Goal: Task Accomplishment & Management: Complete application form

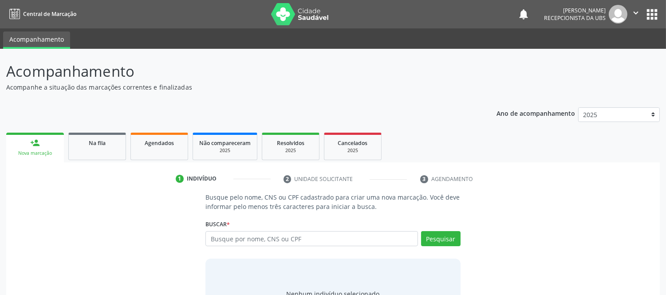
click at [27, 146] on link "person_add Nova marcação" at bounding box center [35, 148] width 58 height 30
click at [47, 148] on link "person_add Nova marcação" at bounding box center [35, 148] width 58 height 30
click at [45, 139] on link "person_add Nova marcação" at bounding box center [35, 148] width 58 height 30
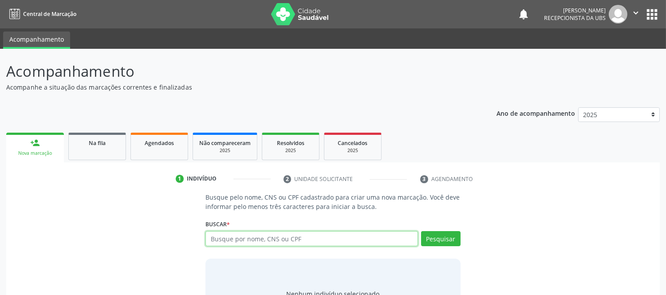
click at [303, 240] on input "text" at bounding box center [311, 238] width 212 height 15
type input "704806041847343"
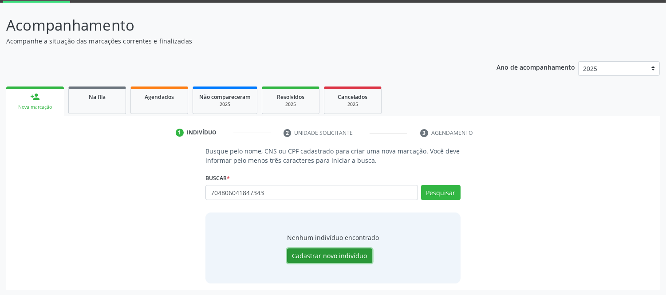
click at [351, 253] on button "Cadastrar novo indivíduo" at bounding box center [329, 255] width 85 height 15
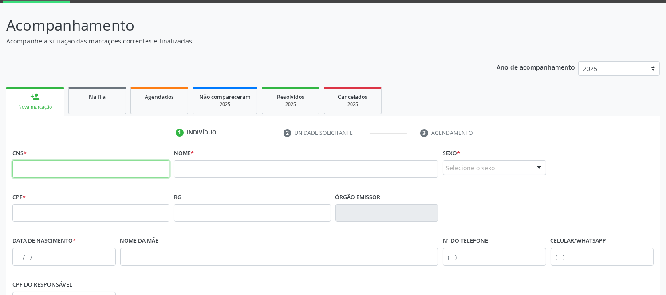
click at [50, 165] on input "text" at bounding box center [90, 169] width 157 height 18
type input "704 8060 4184 7348"
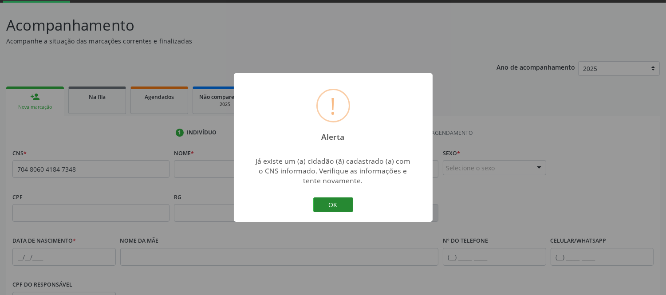
click at [336, 201] on button "OK" at bounding box center [333, 204] width 40 height 15
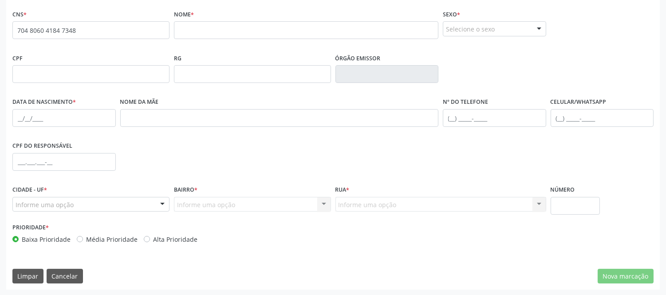
scroll to position [37, 0]
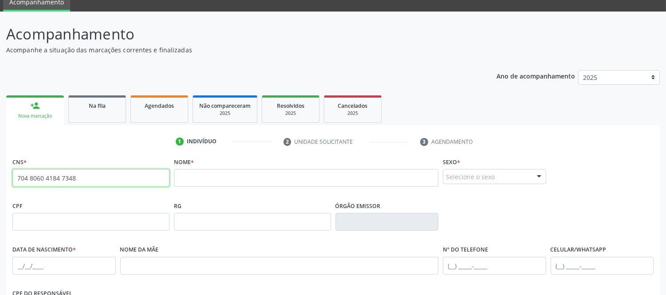
click at [46, 176] on input "704 8060 4184 7348" at bounding box center [90, 178] width 157 height 18
click at [46, 177] on input "704 8060 4184 7348" at bounding box center [90, 178] width 157 height 18
click at [46, 114] on div "Nova marcação" at bounding box center [34, 116] width 45 height 7
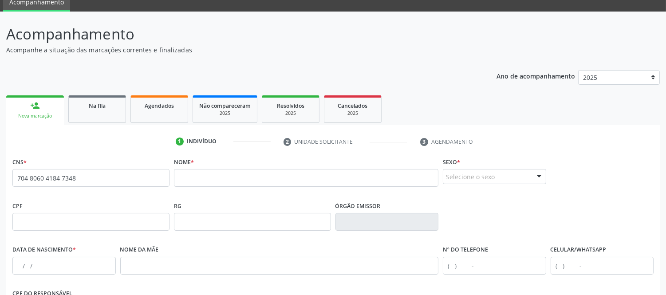
click at [46, 114] on div "Nova marcação" at bounding box center [34, 116] width 45 height 7
click at [43, 113] on div "Nova marcação" at bounding box center [34, 116] width 45 height 7
click at [101, 104] on span "Na fila" at bounding box center [97, 106] width 17 height 8
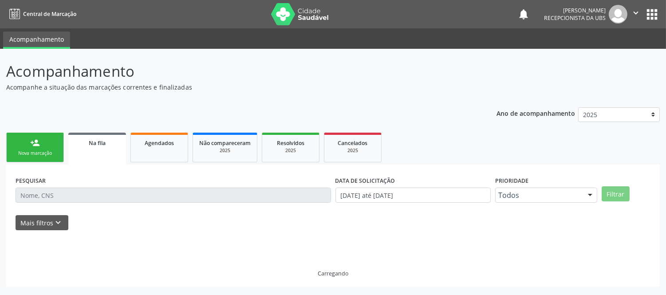
scroll to position [0, 0]
click at [37, 150] on div "Nova marcação" at bounding box center [35, 153] width 44 height 7
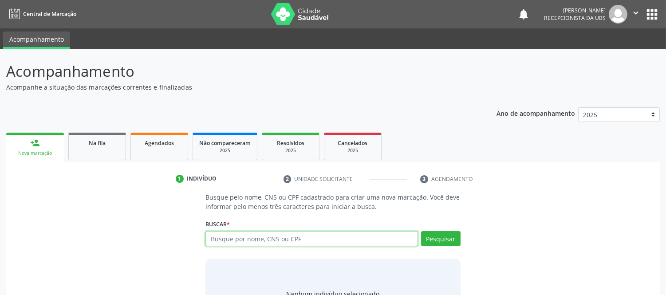
paste input "704 8060 4184 7348"
type input "704 8060 4184 7348"
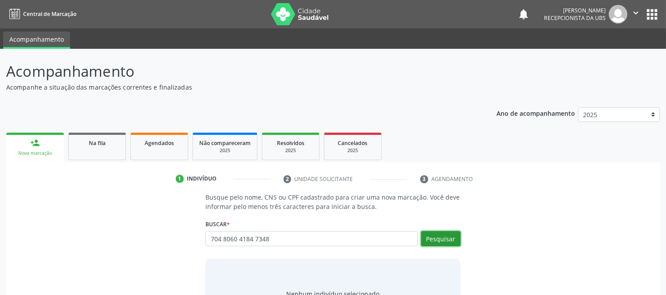
click at [447, 241] on button "Pesquisar" at bounding box center [440, 238] width 39 height 15
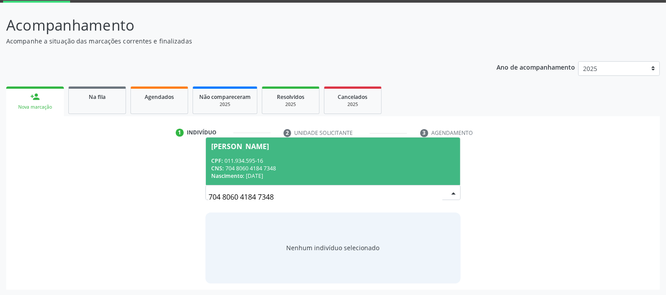
click at [259, 160] on div "CPF: 011.934.595-16" at bounding box center [332, 161] width 243 height 8
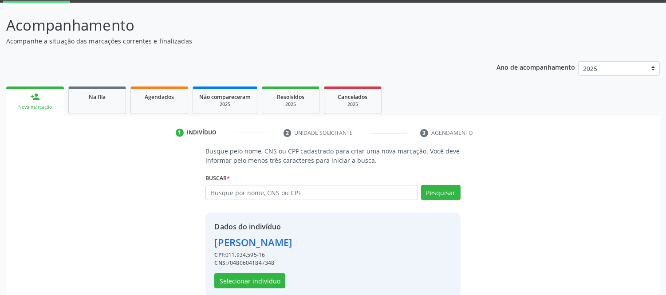
scroll to position [60, 0]
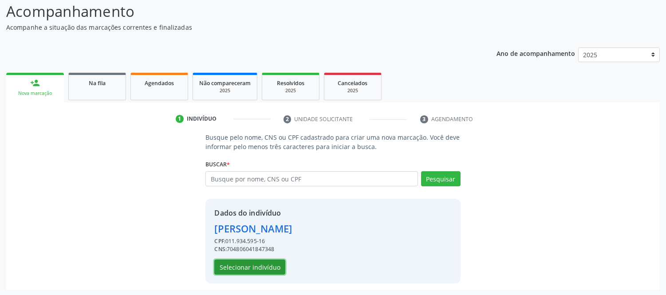
click at [263, 263] on button "Selecionar indivíduo" at bounding box center [249, 266] width 71 height 15
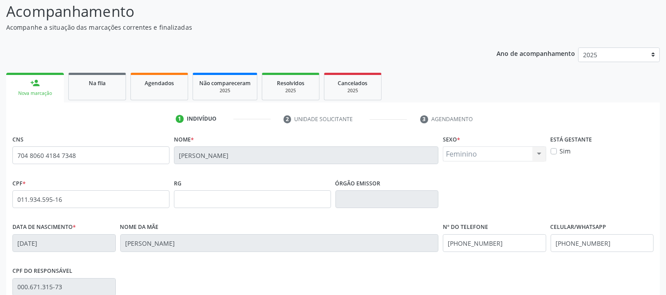
scroll to position [185, 0]
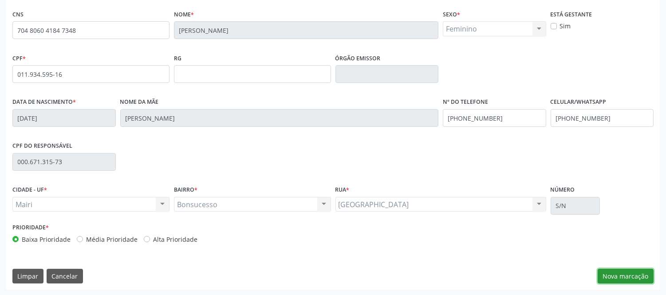
click at [641, 277] on button "Nova marcação" at bounding box center [625, 276] width 56 height 15
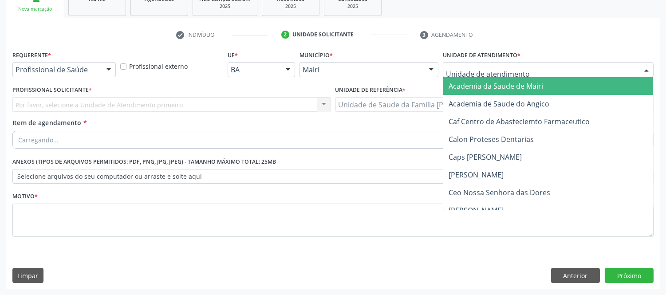
click at [645, 68] on div at bounding box center [645, 70] width 13 height 15
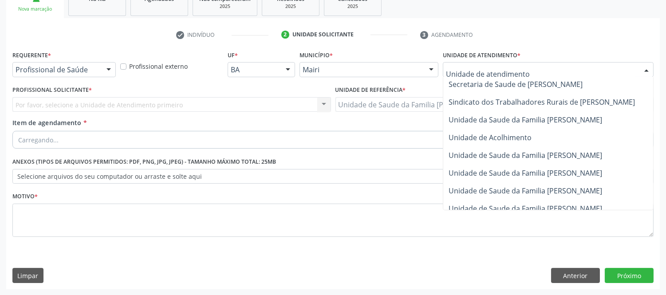
scroll to position [673, 0]
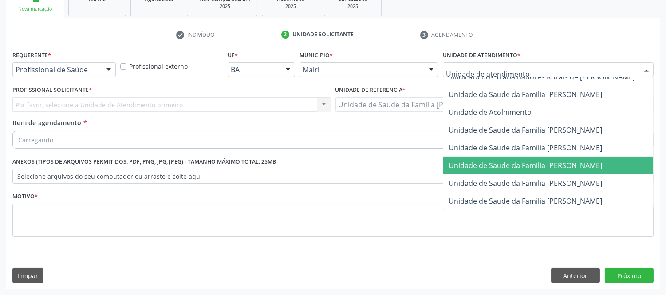
click at [591, 161] on span "Unidade de Saude da Familia [PERSON_NAME]" at bounding box center [524, 166] width 153 height 10
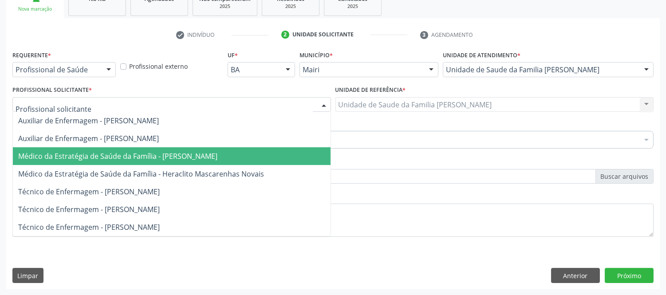
click at [191, 157] on span "Médico da Estratégia de Saúde da Família - [PERSON_NAME]" at bounding box center [117, 156] width 199 height 10
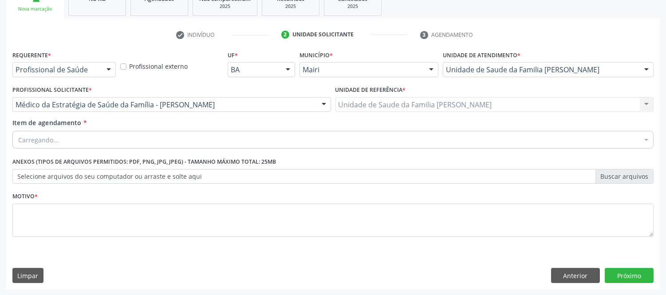
click at [96, 141] on div "Carregando..." at bounding box center [332, 140] width 641 height 18
type input "#"
click at [145, 190] on div "Motivo *" at bounding box center [332, 213] width 641 height 47
click at [161, 142] on div at bounding box center [332, 140] width 641 height 18
drag, startPoint x: 161, startPoint y: 135, endPoint x: 66, endPoint y: 134, distance: 94.9
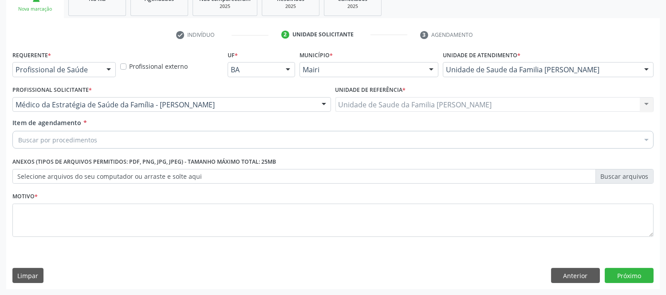
click at [160, 135] on div "Buscar por procedimentos" at bounding box center [332, 140] width 641 height 18
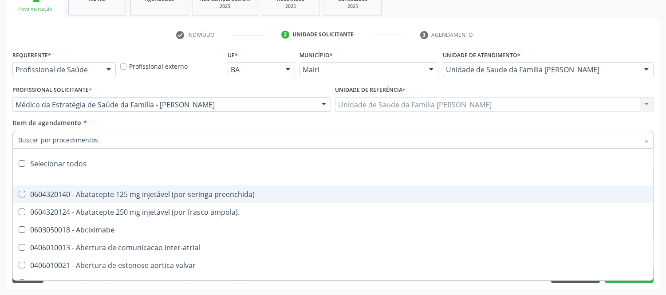
click at [61, 140] on input "Item de agendamento *" at bounding box center [328, 140] width 620 height 18
type input "#"
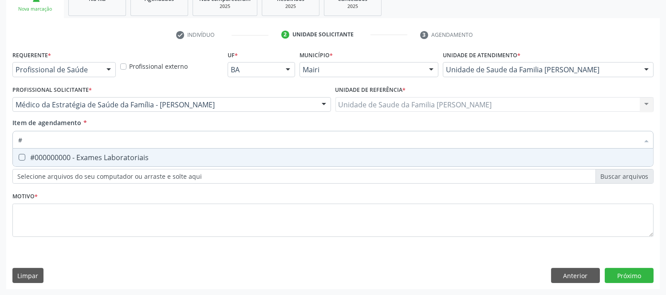
click at [130, 154] on div "#000000000 - Exames Laboratoriais" at bounding box center [332, 157] width 629 height 7
checkbox Laboratoriais "true"
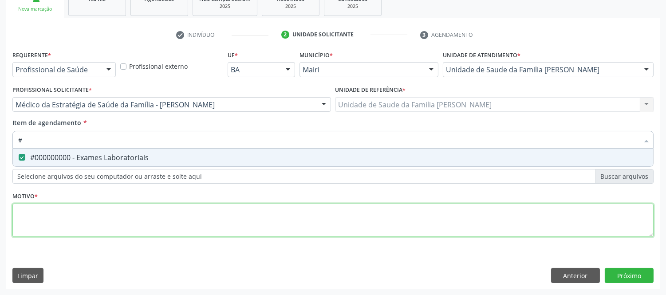
click at [88, 228] on div "Requerente * Profissional de Saúde Profissional de Saúde Paciente Nenhum result…" at bounding box center [332, 148] width 641 height 201
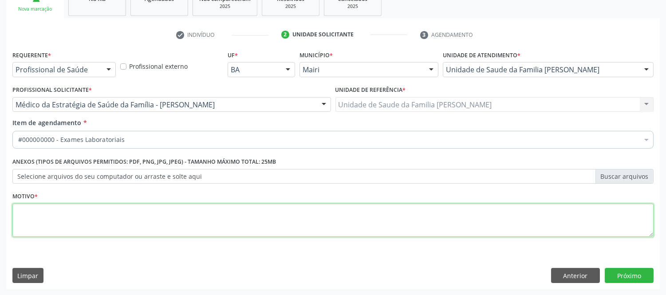
click at [88, 228] on textarea at bounding box center [332, 221] width 641 height 34
type textarea "a"
type textarea "avaliaçao"
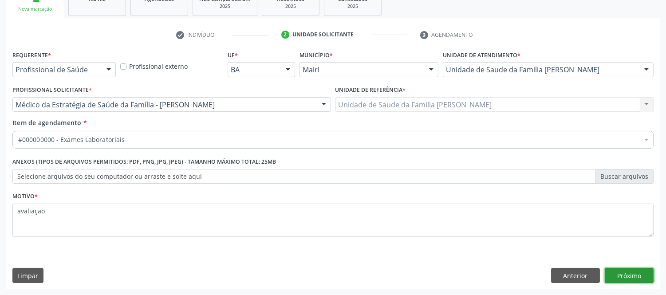
click at [618, 273] on button "Próximo" at bounding box center [628, 275] width 49 height 15
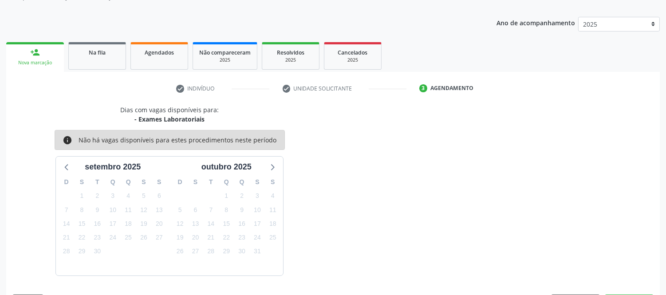
scroll to position [117, 0]
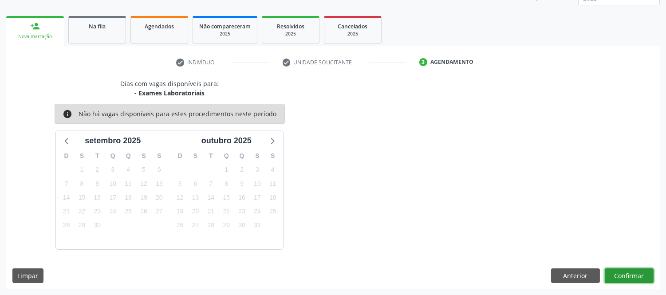
click at [641, 271] on button "Confirmar" at bounding box center [628, 275] width 49 height 15
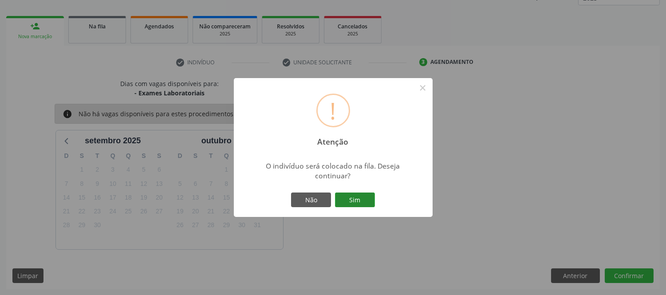
click at [351, 192] on button "Sim" at bounding box center [355, 199] width 40 height 15
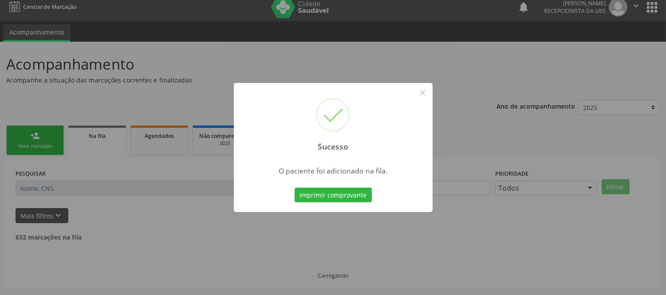
scroll to position [0, 0]
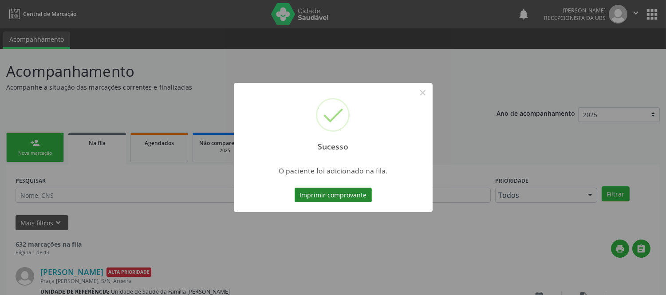
click at [362, 202] on button "Imprimir comprovante" at bounding box center [332, 195] width 77 height 15
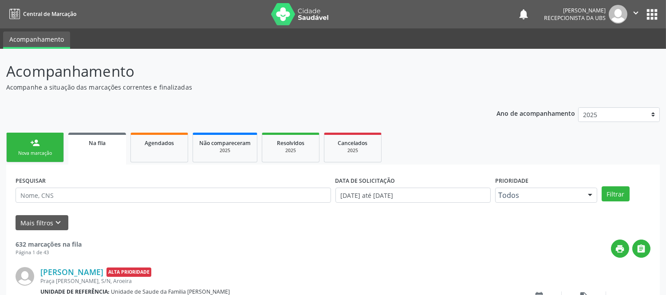
click at [33, 153] on div "Nova marcação" at bounding box center [35, 153] width 44 height 7
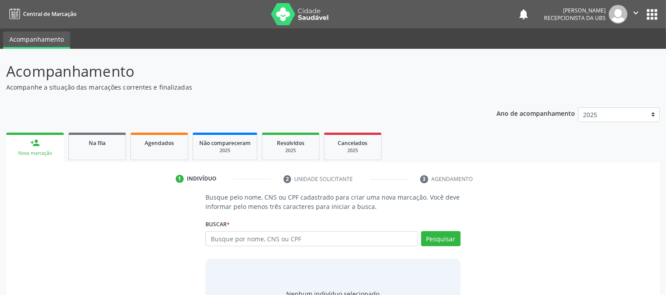
click at [33, 153] on div "Nova marcação" at bounding box center [34, 153] width 45 height 7
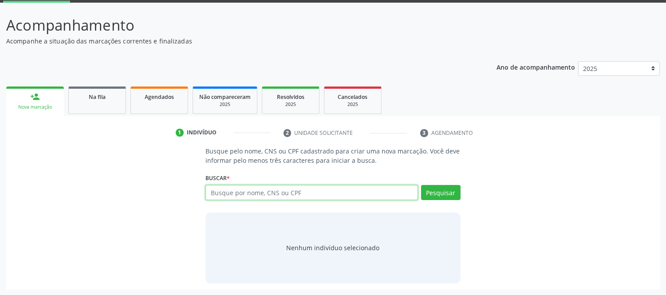
click at [308, 188] on input "text" at bounding box center [311, 192] width 212 height 15
type input "700800977628180"
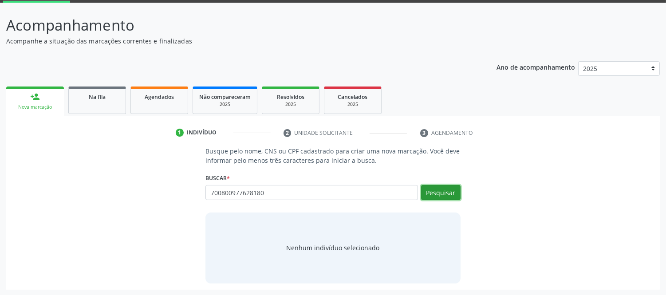
click at [451, 197] on button "Pesquisar" at bounding box center [440, 192] width 39 height 15
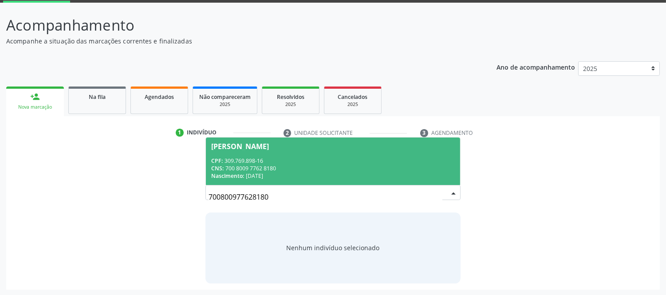
click at [230, 150] on span "[PERSON_NAME] CPF: 309.769.898-16 CNS: 700 8009 7762 8180 Nascimento: [DATE]" at bounding box center [333, 160] width 254 height 47
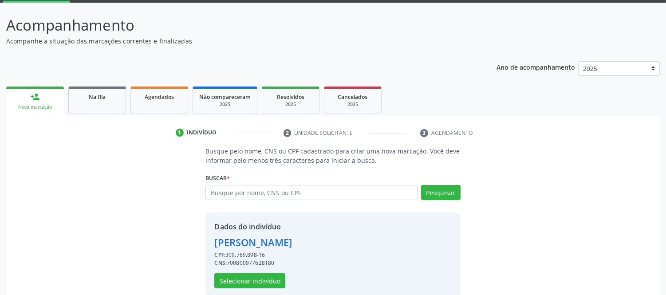
scroll to position [60, 0]
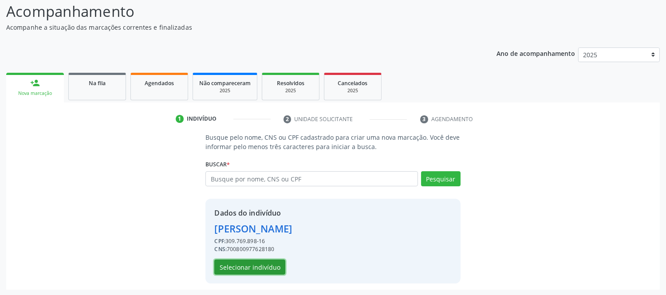
click at [258, 266] on button "Selecionar indivíduo" at bounding box center [249, 266] width 71 height 15
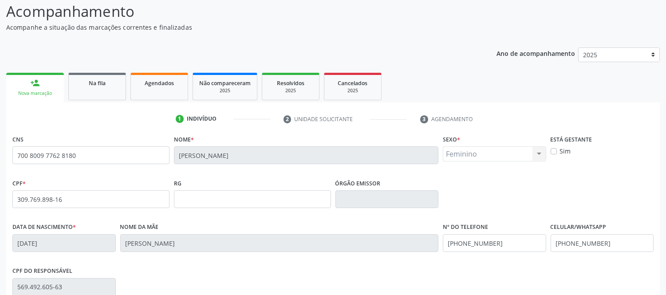
scroll to position [185, 0]
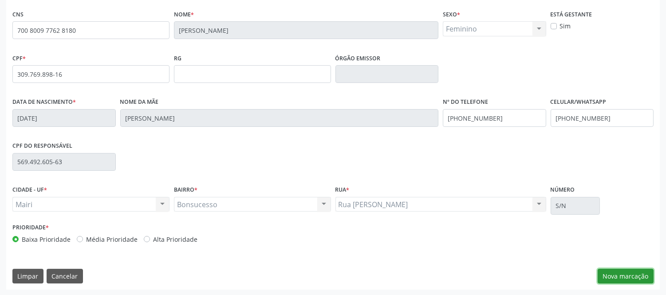
click at [636, 272] on button "Nova marcação" at bounding box center [625, 276] width 56 height 15
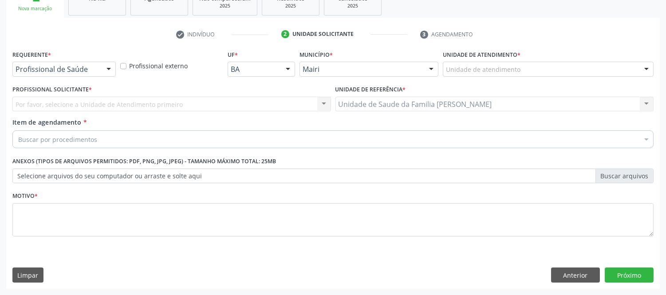
scroll to position [144, 0]
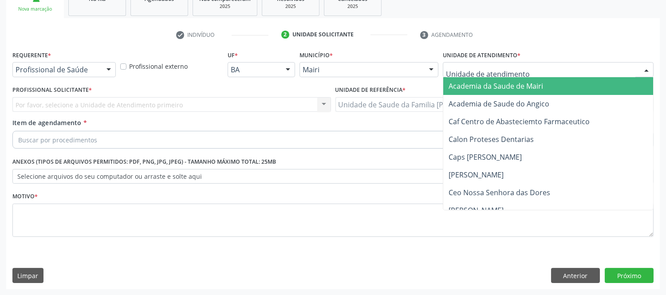
drag, startPoint x: 649, startPoint y: 68, endPoint x: 623, endPoint y: 75, distance: 27.1
click at [648, 68] on div at bounding box center [645, 70] width 13 height 15
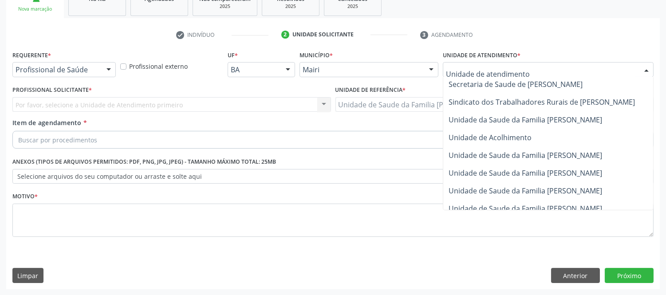
scroll to position [673, 0]
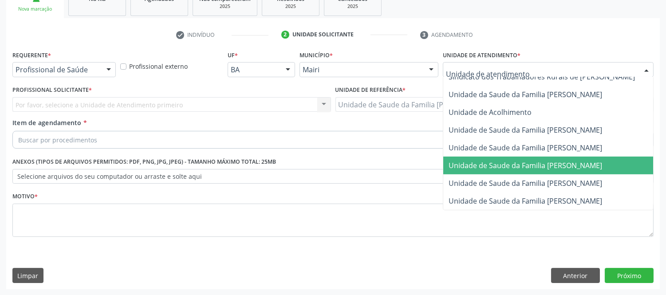
click at [539, 161] on span "Unidade de Saude da Familia [PERSON_NAME]" at bounding box center [524, 166] width 153 height 10
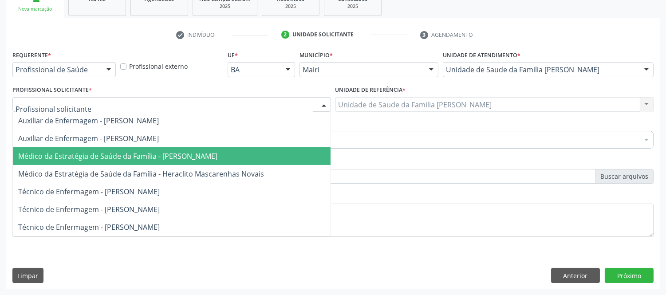
click at [125, 157] on span "Médico da Estratégia de Saúde da Família - [PERSON_NAME]" at bounding box center [117, 156] width 199 height 10
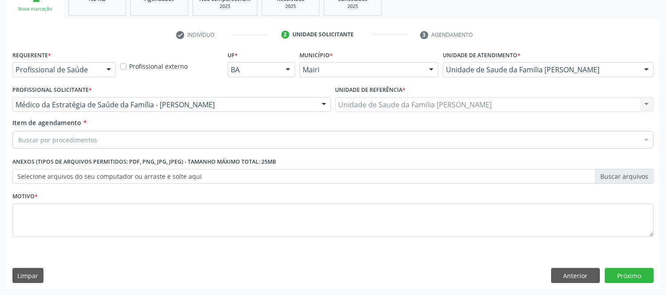
click at [126, 142] on div "Buscar por procedimentos" at bounding box center [332, 140] width 641 height 18
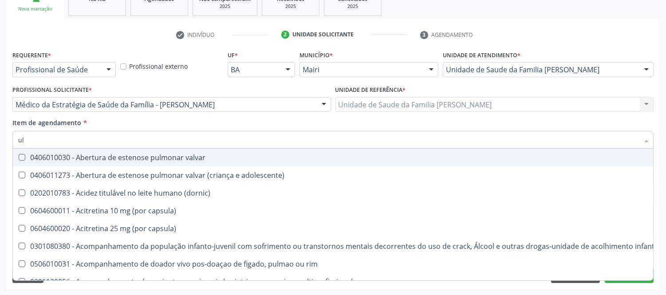
type input "ult"
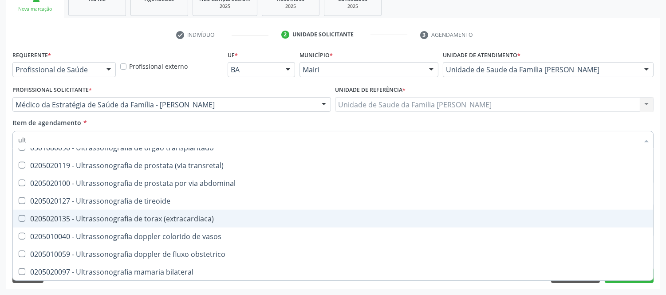
scroll to position [1922, 0]
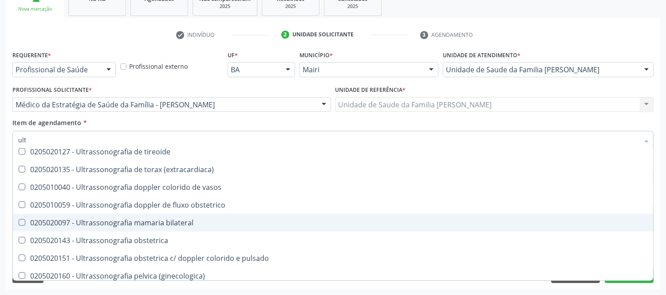
click at [185, 220] on div "0205020097 - Ultrassonografia mamaria bilateral" at bounding box center [332, 222] width 629 height 7
checkbox bilateral "true"
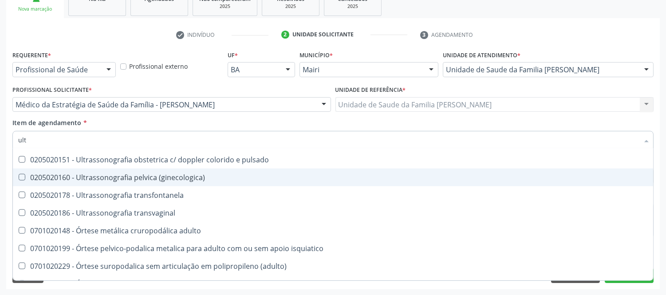
scroll to position [2050, 0]
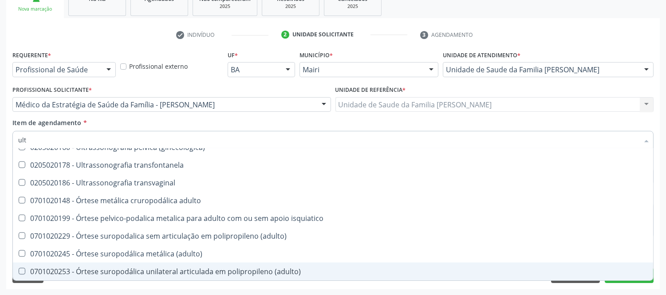
click at [664, 273] on div "Acompanhamento Acompanhe a situação das marcações correntes e finalizadas Relat…" at bounding box center [333, 100] width 666 height 391
checkbox multiprofissional "true"
checkbox bilateral "false"
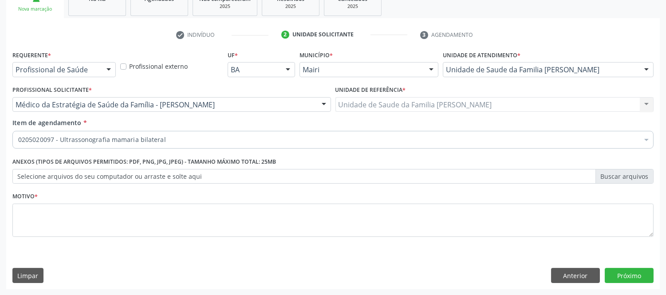
scroll to position [0, 0]
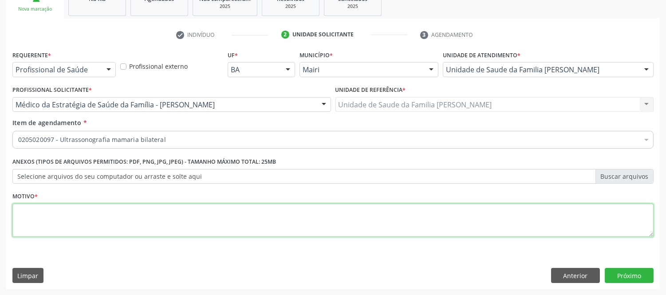
click at [388, 217] on textarea at bounding box center [332, 221] width 641 height 34
type textarea "a"
type textarea "cid1d n63"
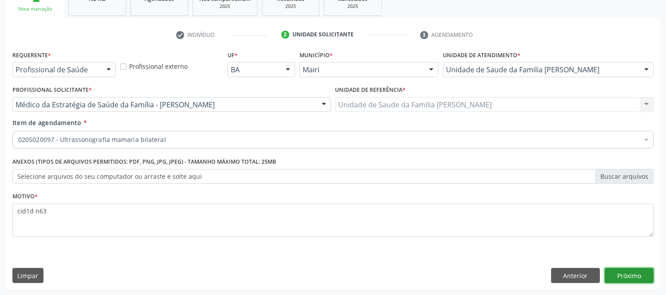
click at [641, 273] on button "Próximo" at bounding box center [628, 275] width 49 height 15
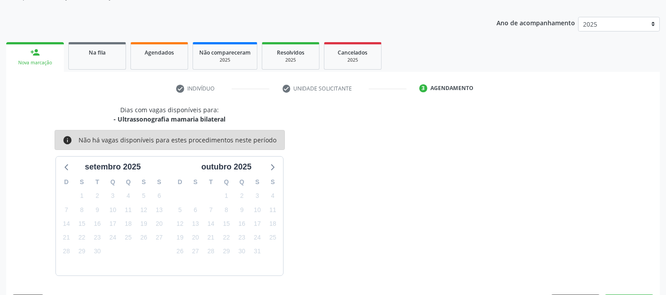
scroll to position [117, 0]
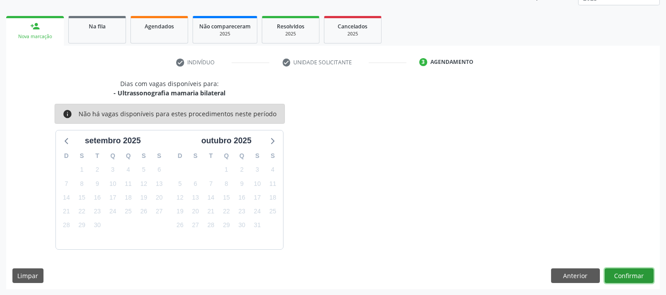
click at [623, 276] on button "Confirmar" at bounding box center [628, 275] width 49 height 15
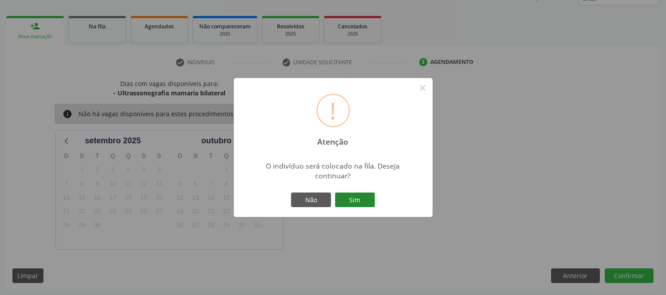
click at [359, 198] on button "Sim" at bounding box center [355, 199] width 40 height 15
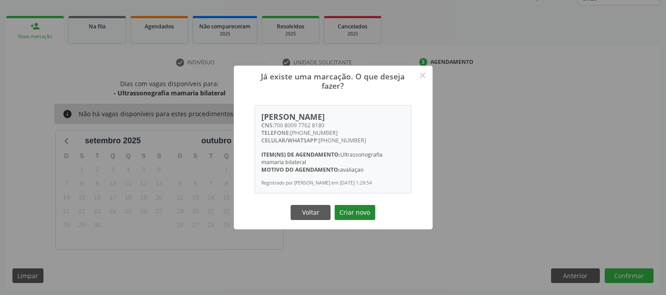
click at [361, 212] on button "Criar novo" at bounding box center [354, 212] width 41 height 15
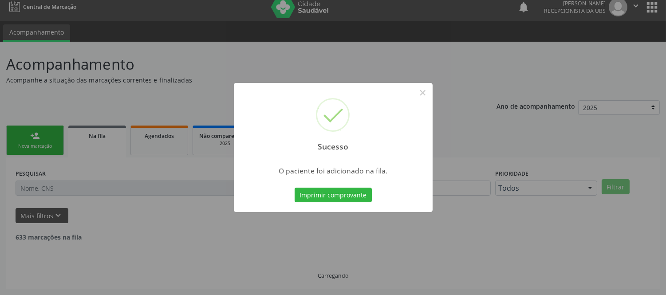
scroll to position [0, 0]
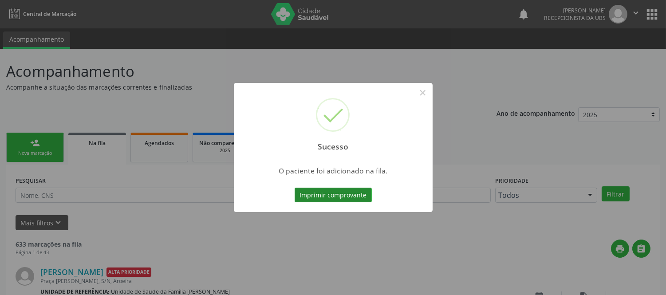
click at [355, 197] on button "Imprimir comprovante" at bounding box center [332, 195] width 77 height 15
